Goal: Task Accomplishment & Management: Use online tool/utility

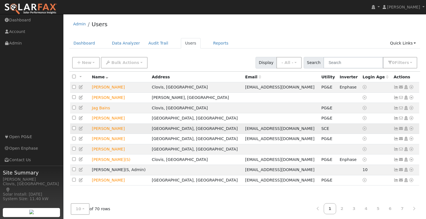
click at [410, 129] on icon at bounding box center [411, 129] width 5 height 4
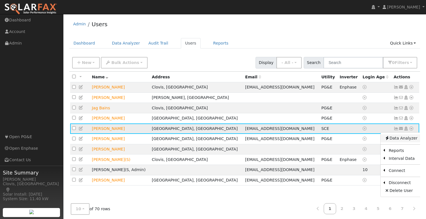
click at [397, 140] on link "Data Analyzer" at bounding box center [401, 138] width 41 height 8
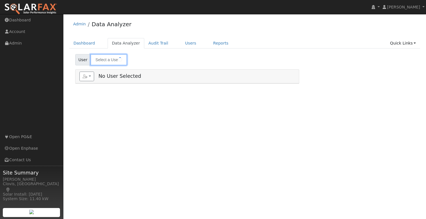
type input "[PERSON_NAME]"
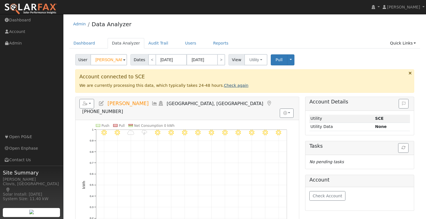
click at [224, 85] on link "Check again" at bounding box center [236, 85] width 25 height 5
click at [226, 85] on link "Check again" at bounding box center [236, 85] width 25 height 5
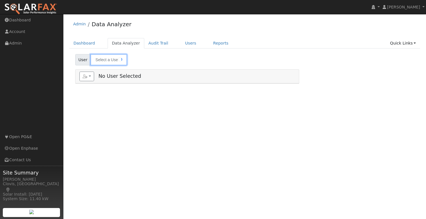
type input "[PERSON_NAME]"
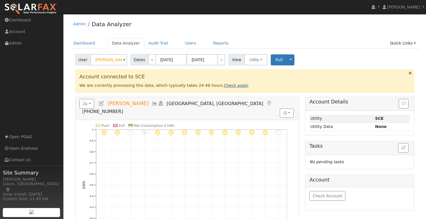
click at [230, 83] on link "Check again" at bounding box center [236, 85] width 25 height 5
drag, startPoint x: 257, startPoint y: 33, endPoint x: 239, endPoint y: 36, distance: 18.3
click at [255, 34] on div "Admin Data Analyzer" at bounding box center [244, 25] width 351 height 17
drag, startPoint x: 186, startPoint y: 43, endPoint x: 188, endPoint y: 45, distance: 3.2
click at [186, 43] on link "Users" at bounding box center [191, 43] width 20 height 10
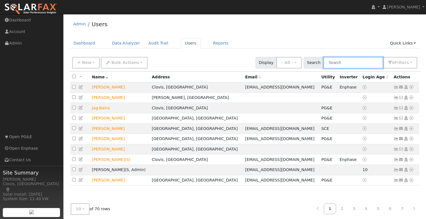
click at [343, 63] on input "text" at bounding box center [354, 63] width 60 height 12
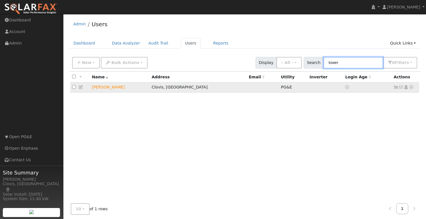
type input "tower"
click at [412, 87] on icon at bounding box center [411, 87] width 5 height 4
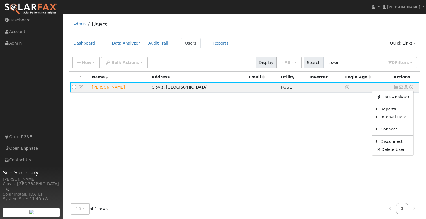
click at [281, 111] on div "All None All on page None on page Name Address Email Utility Inverter Login Age…" at bounding box center [244, 137] width 351 height 131
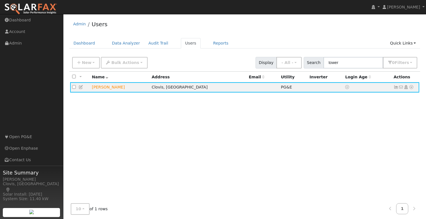
click at [114, 113] on div "All None All on page None on page Name Address Email Utility Inverter Login Age…" at bounding box center [244, 137] width 351 height 131
